Goal: Find specific page/section

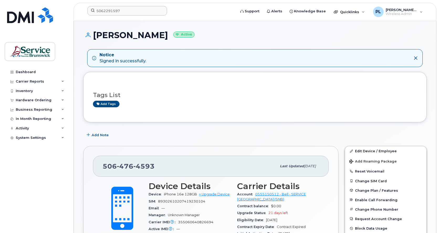
scroll to position [44, 0]
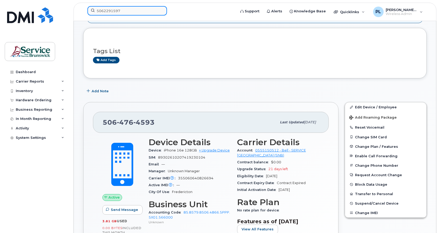
click at [114, 10] on input "5062291597" at bounding box center [127, 10] width 80 height 9
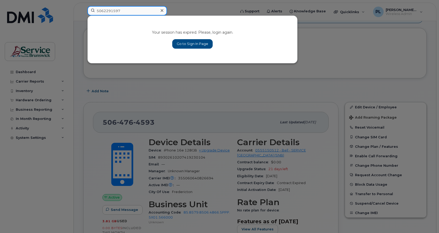
click at [115, 10] on input "5062291597" at bounding box center [127, 10] width 80 height 9
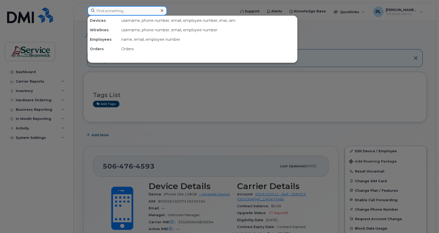
click at [104, 9] on input at bounding box center [127, 10] width 80 height 9
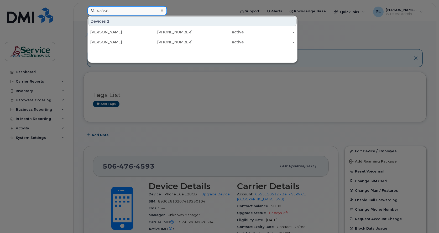
type input "428580"
